Goal: Task Accomplishment & Management: Manage account settings

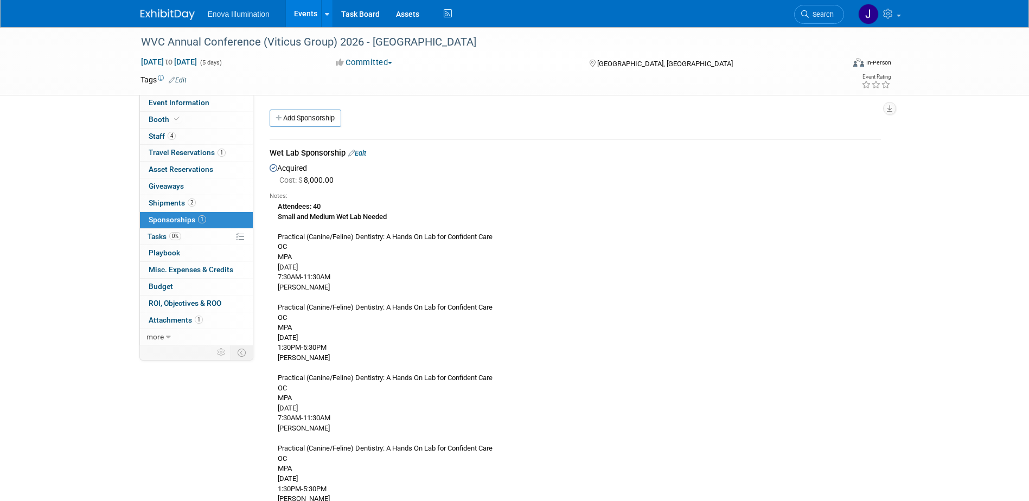
click at [366, 152] on link "Edit" at bounding box center [357, 153] width 18 height 8
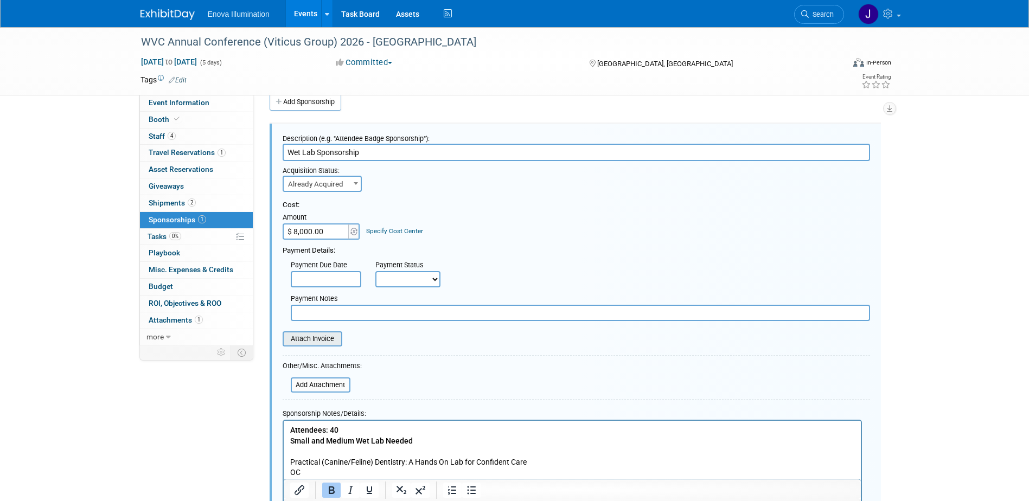
click at [333, 340] on input "file" at bounding box center [276, 339] width 129 height 13
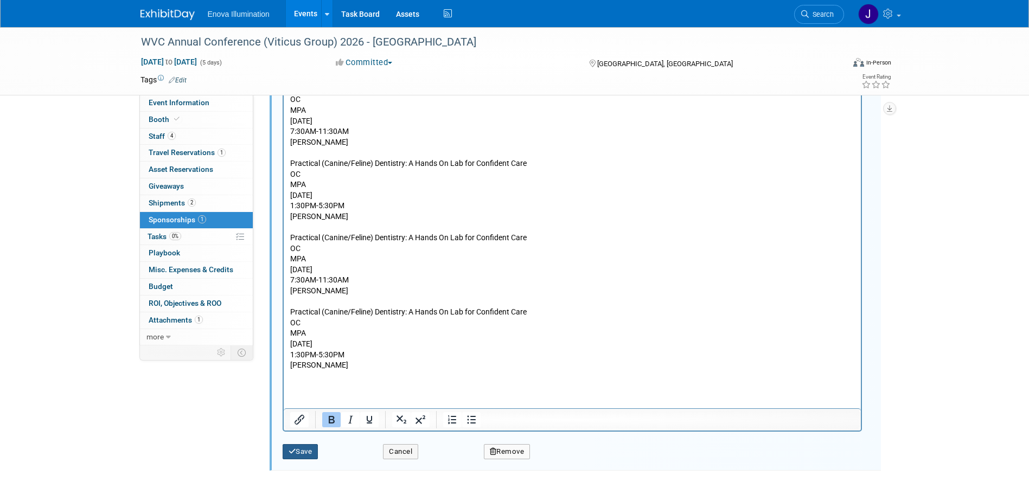
click at [307, 446] on button "Save" at bounding box center [301, 451] width 36 height 15
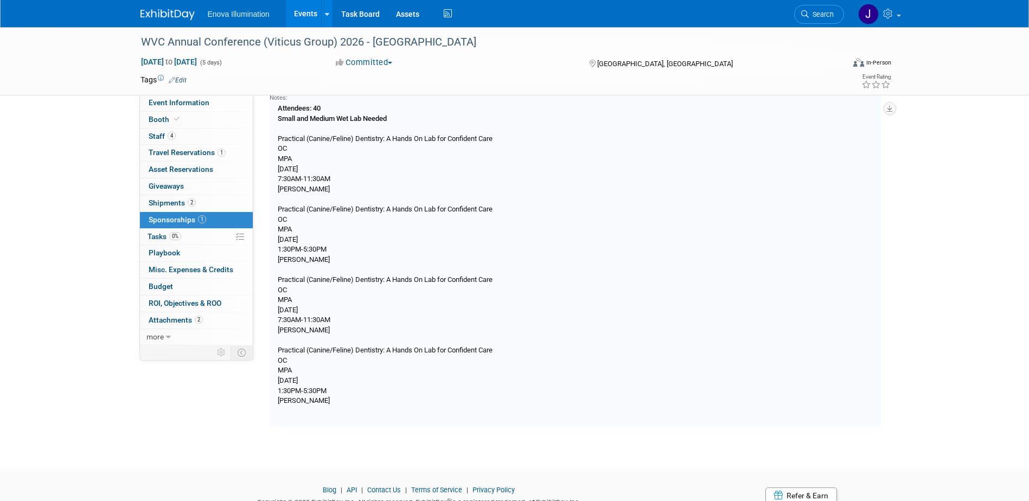
scroll to position [16, 0]
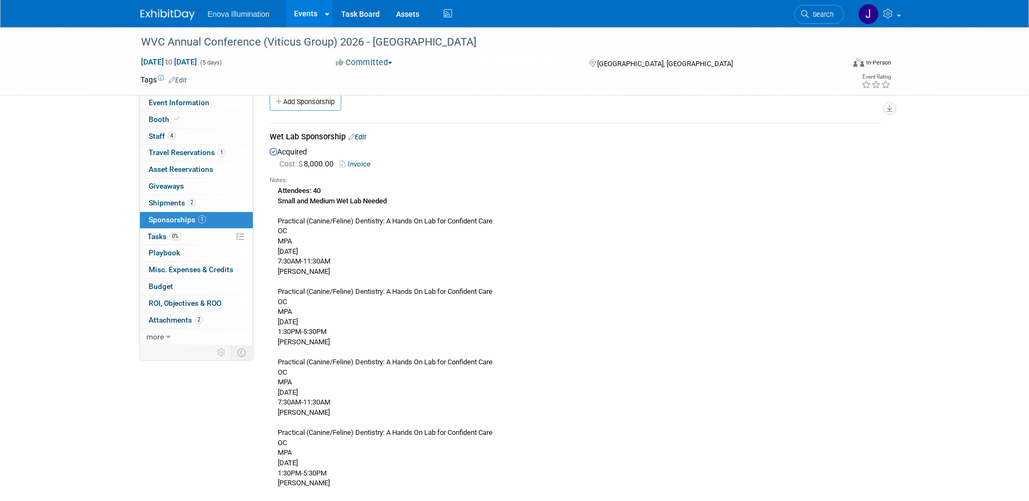
click at [176, 12] on img at bounding box center [168, 14] width 54 height 11
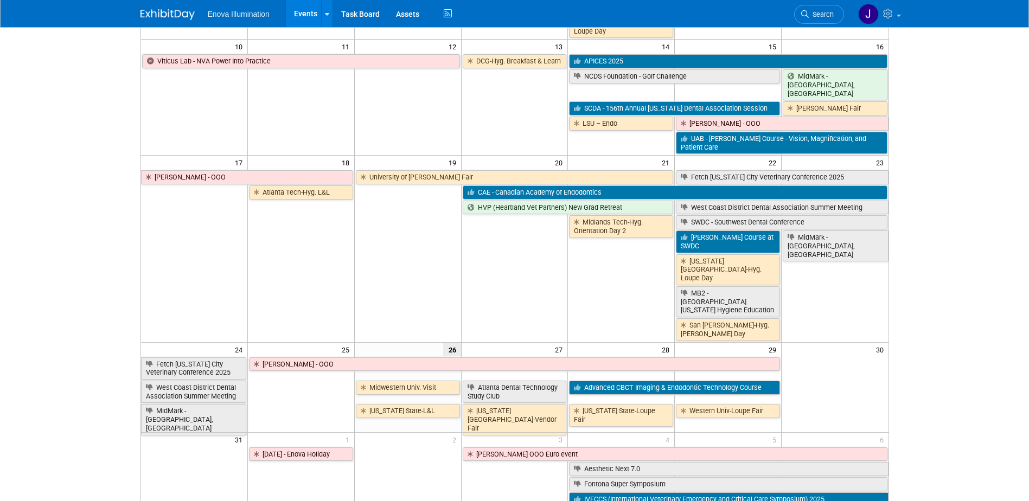
scroll to position [325, 0]
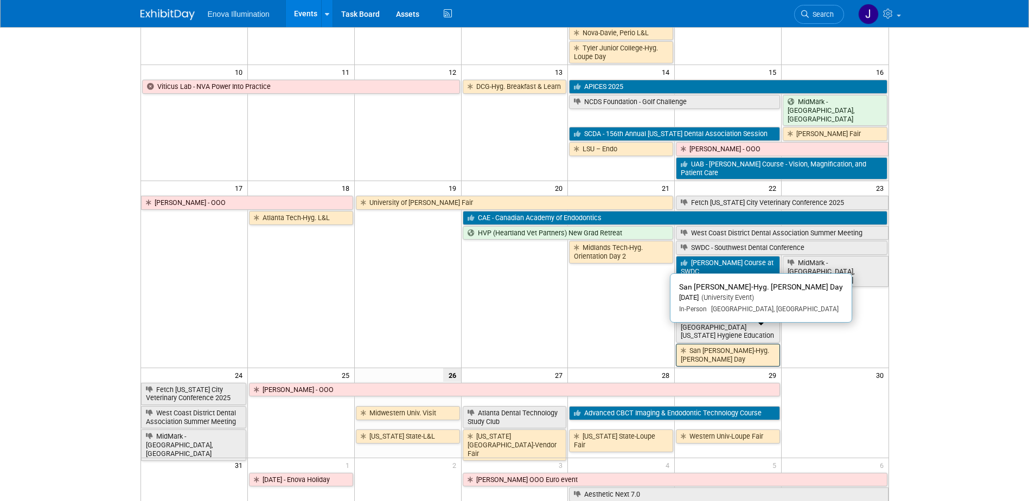
click at [713, 344] on link "San [PERSON_NAME]-Hyg. [PERSON_NAME] Day" at bounding box center [728, 355] width 104 height 22
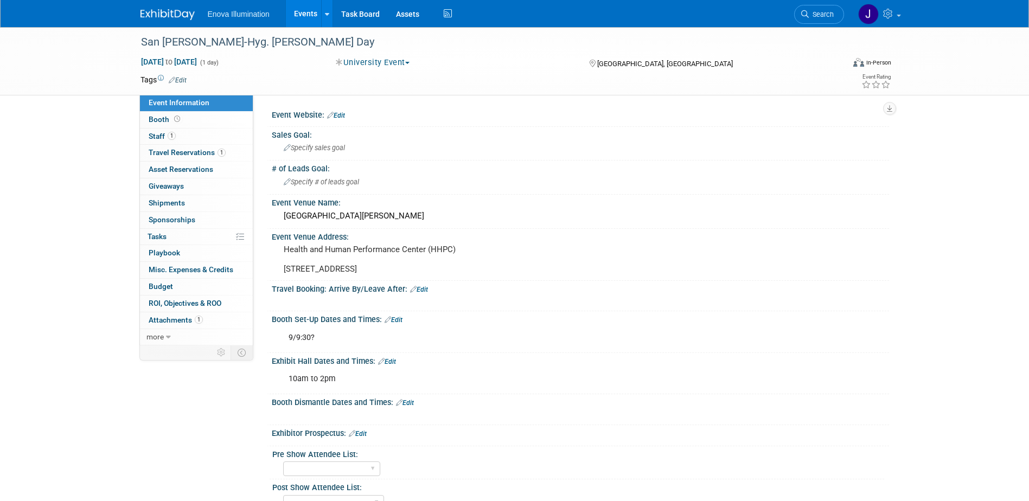
click at [156, 8] on link at bounding box center [174, 9] width 67 height 9
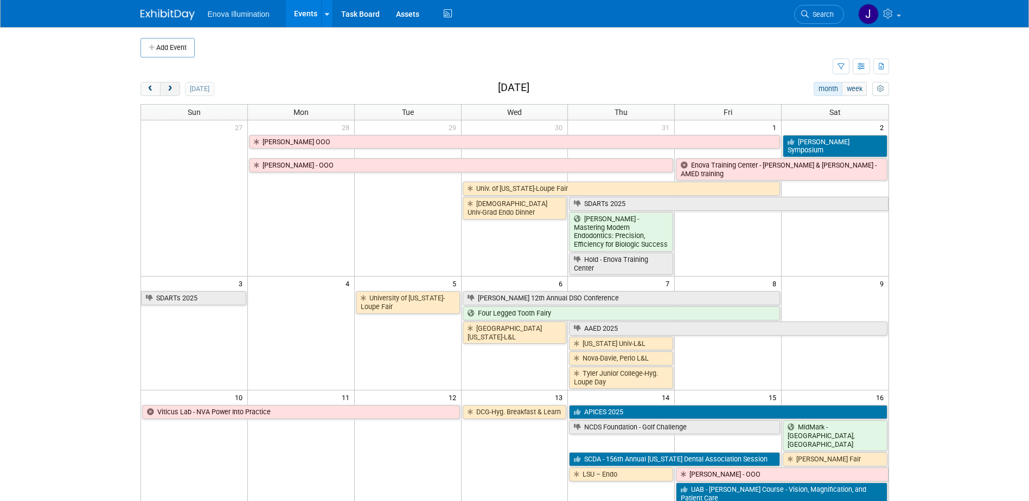
click at [175, 84] on button "next" at bounding box center [170, 89] width 20 height 14
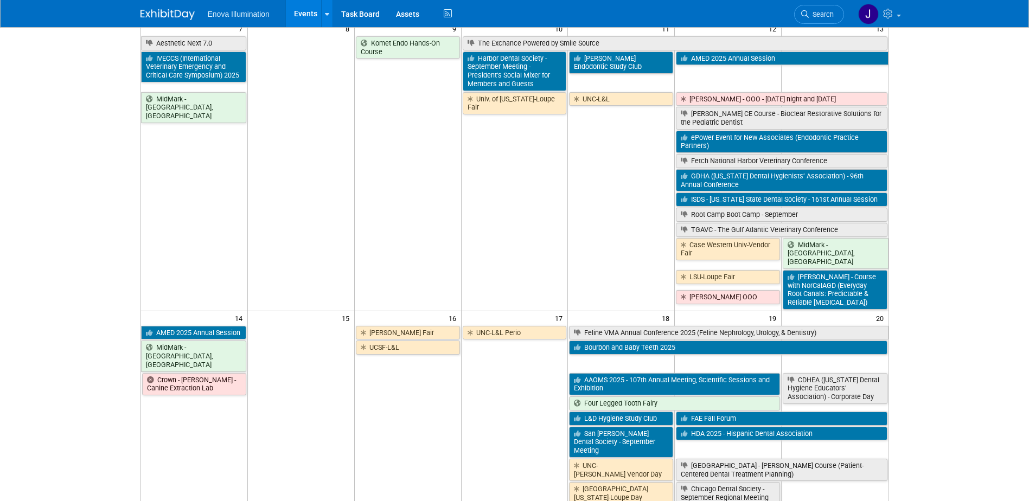
scroll to position [271, 0]
